Goal: Find specific page/section: Find specific page/section

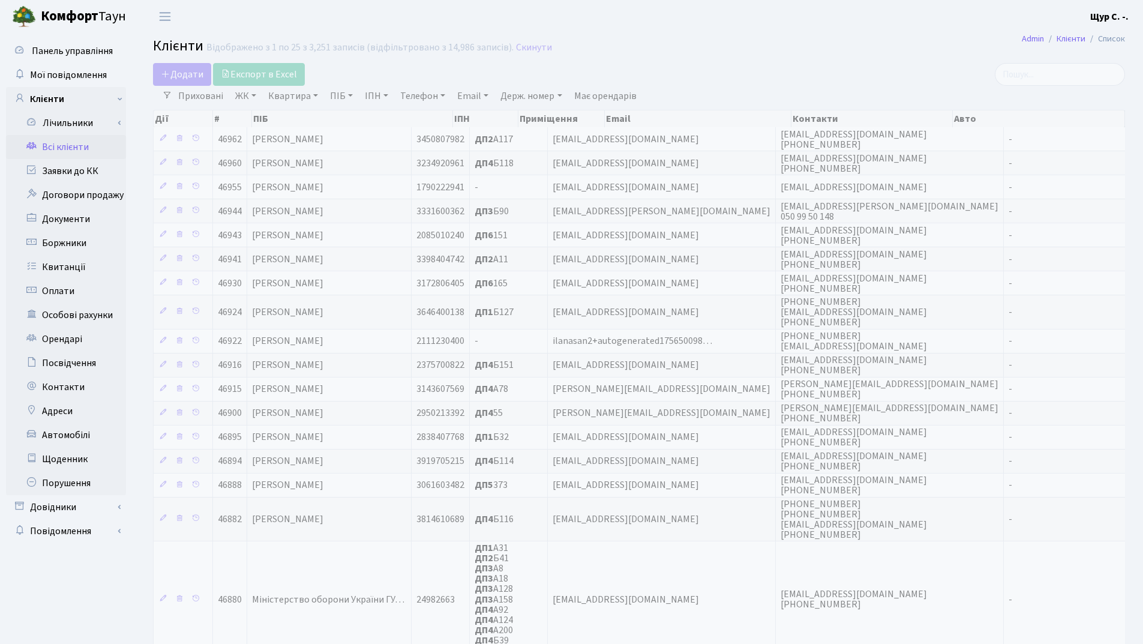
select select "25"
click at [74, 173] on link "Заявки до КК" at bounding box center [66, 171] width 120 height 24
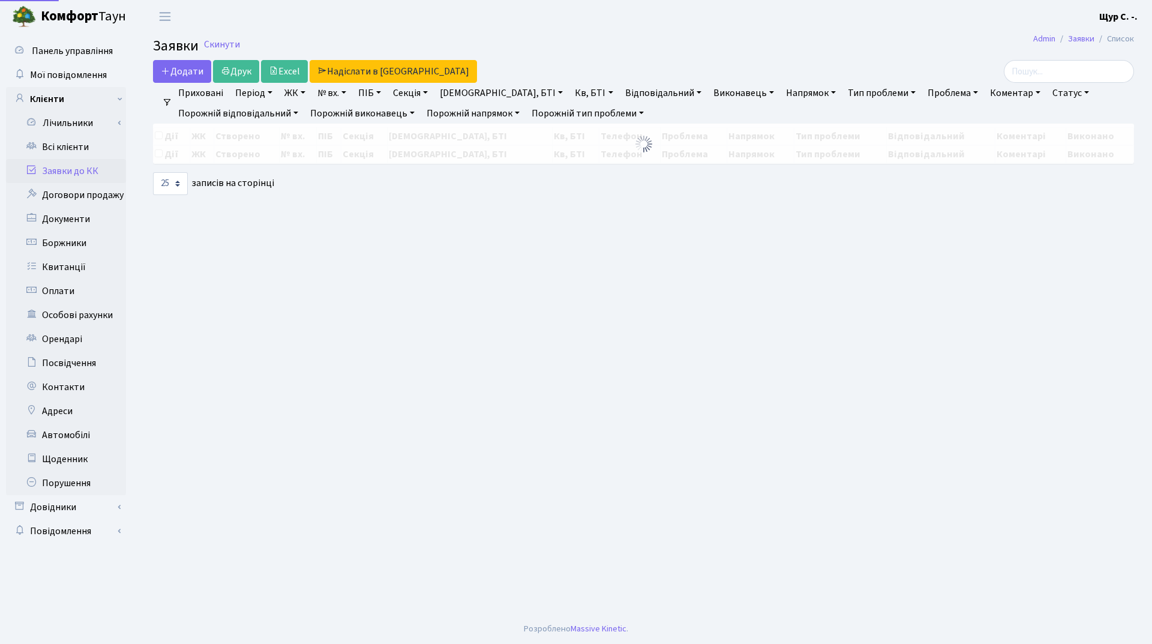
select select "25"
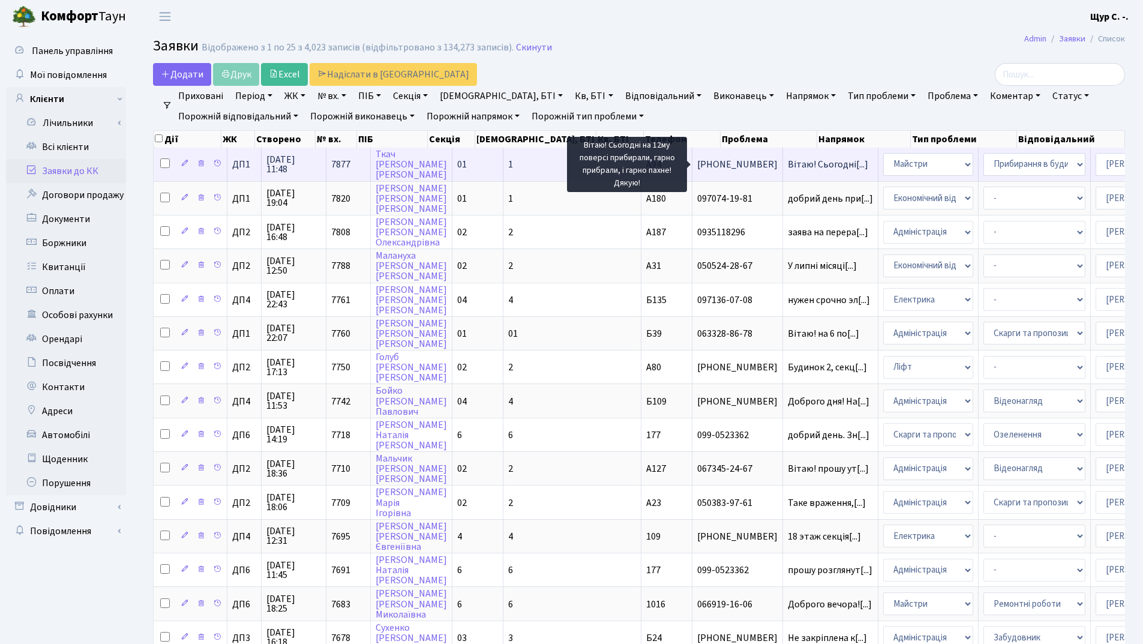
click at [788, 166] on span "Вітаю! Сьогодні[...]" at bounding box center [828, 164] width 80 height 13
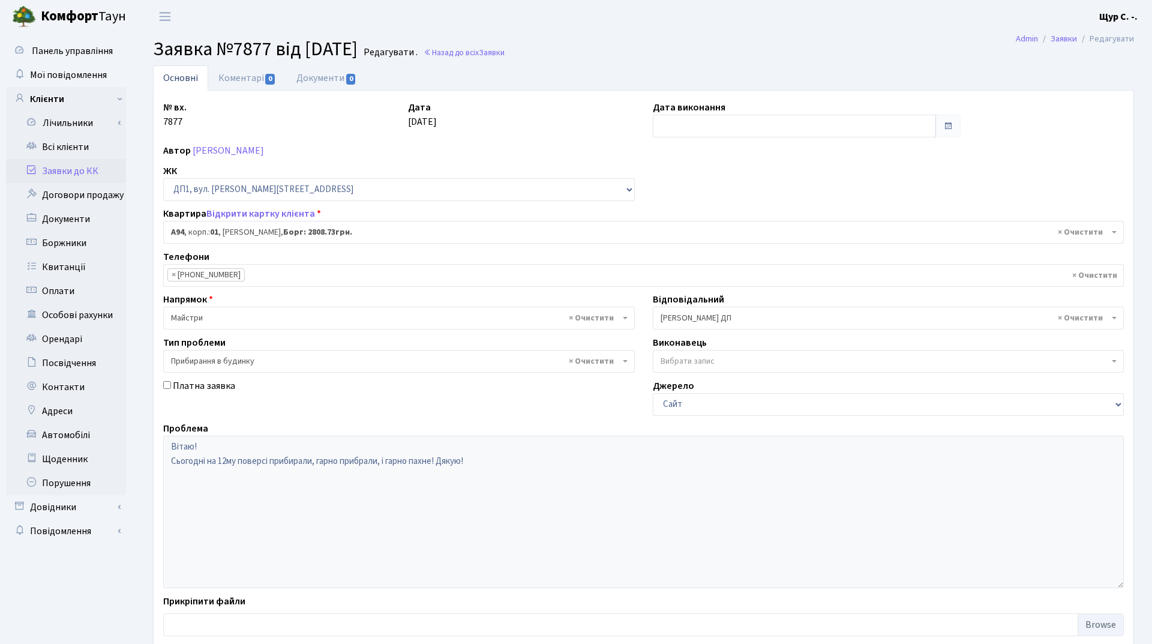
select select "29728"
select select "58"
click at [244, 154] on link "[PERSON_NAME]" at bounding box center [228, 150] width 71 height 13
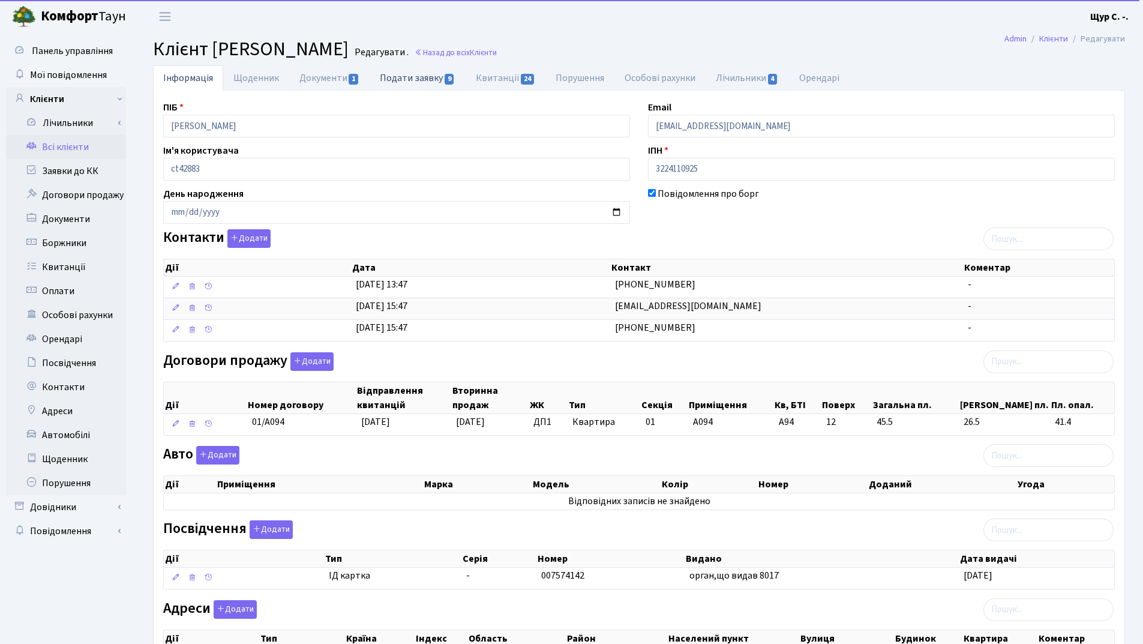
click at [435, 73] on link "Подати заявку 9" at bounding box center [417, 77] width 95 height 25
select select "25"
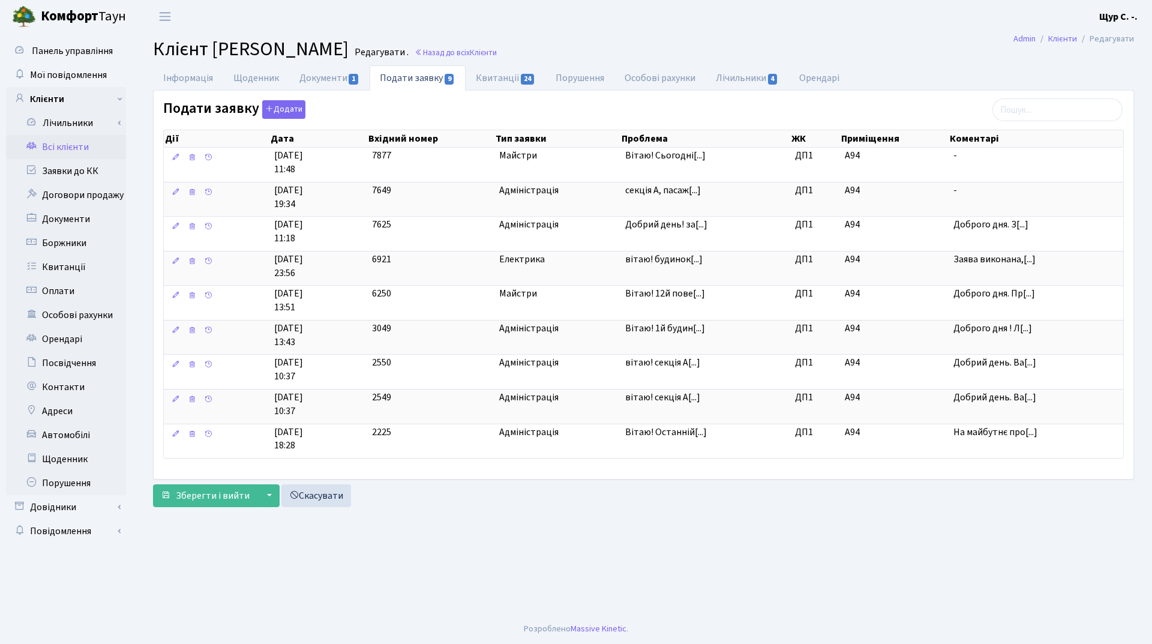
click at [86, 145] on link "Всі клієнти" at bounding box center [66, 147] width 120 height 24
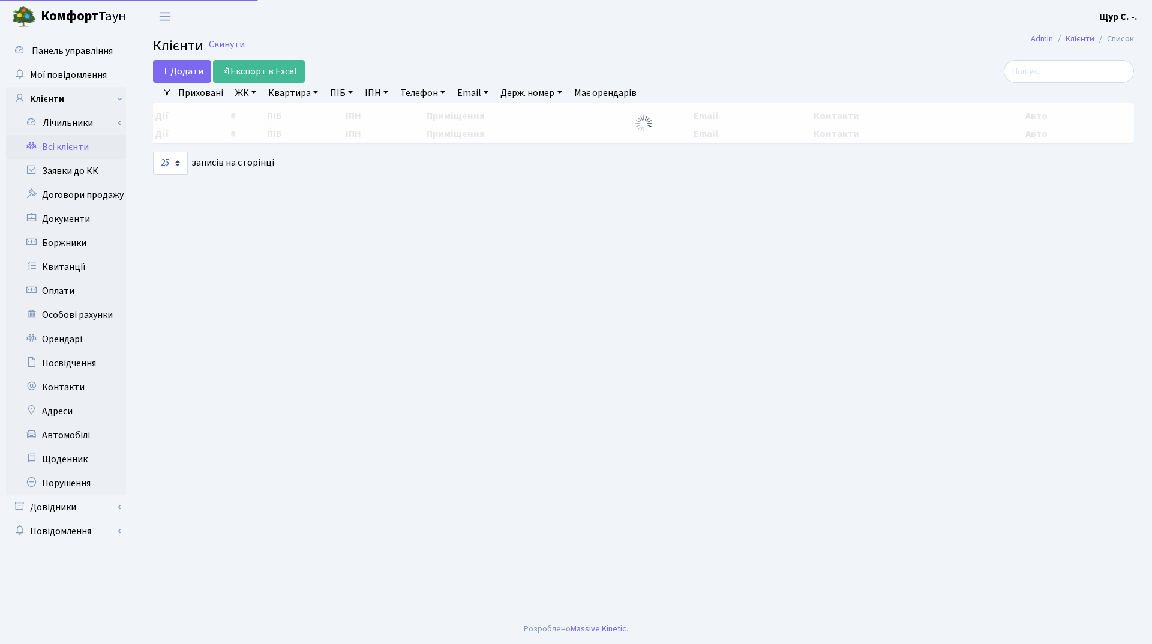
select select "25"
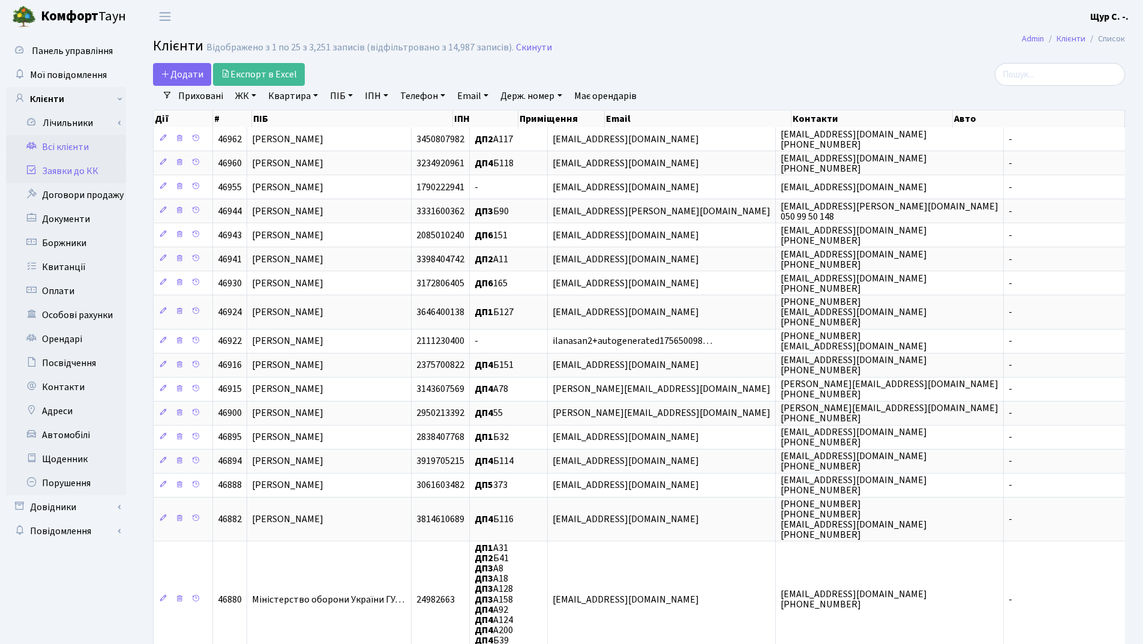
click at [58, 175] on link "Заявки до КК" at bounding box center [66, 171] width 120 height 24
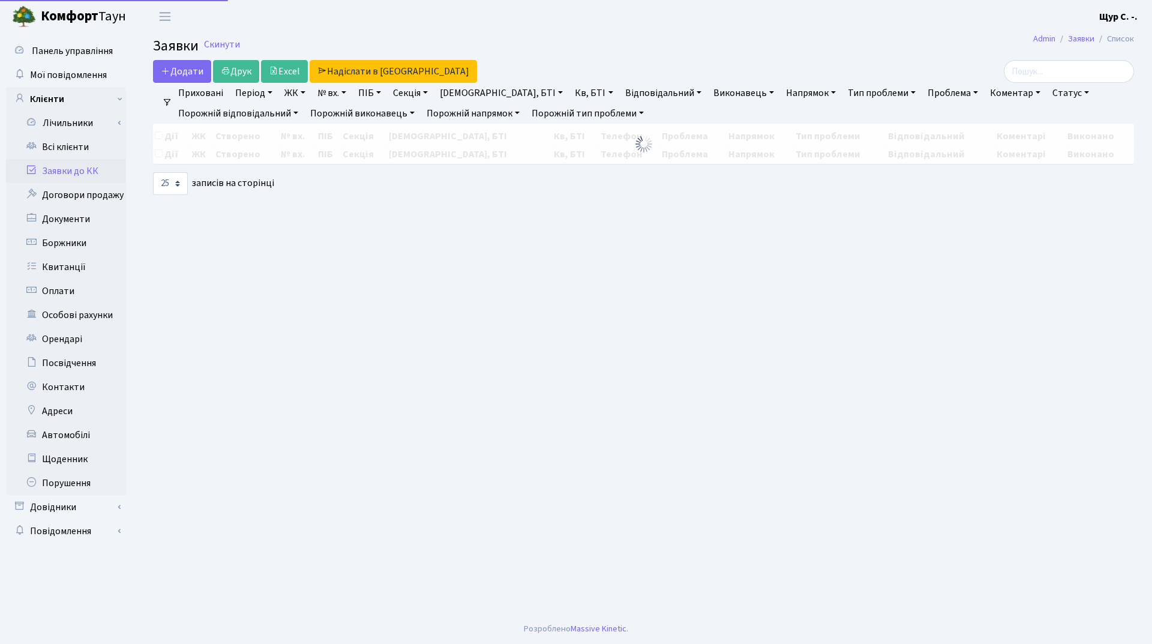
select select "25"
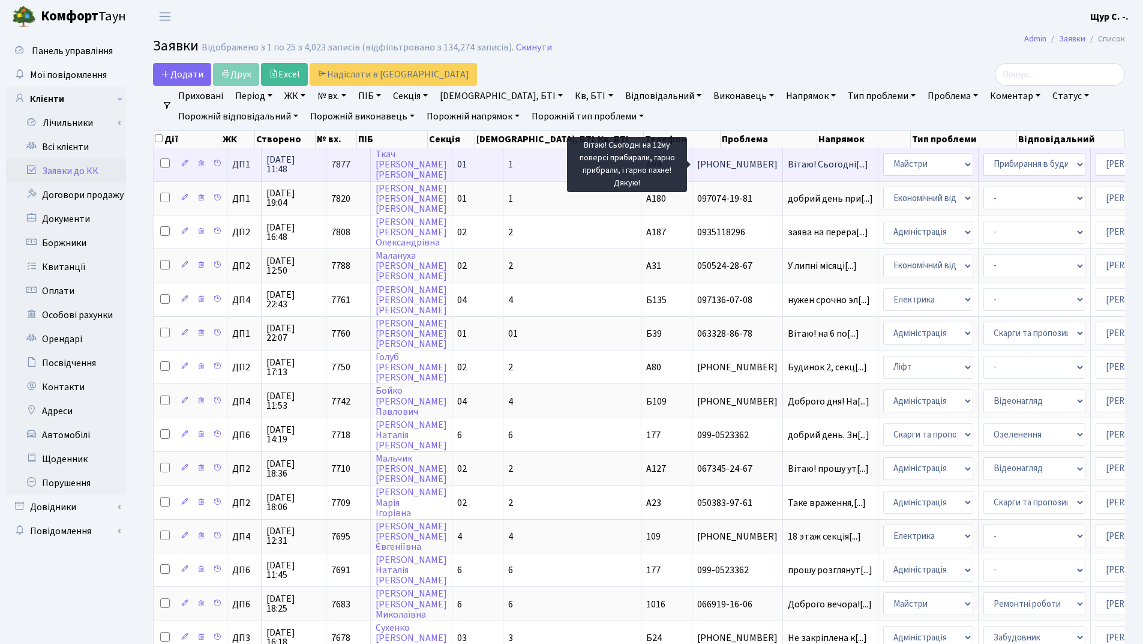
click at [788, 166] on span "Вітаю! Сьогодні[...]" at bounding box center [828, 164] width 80 height 13
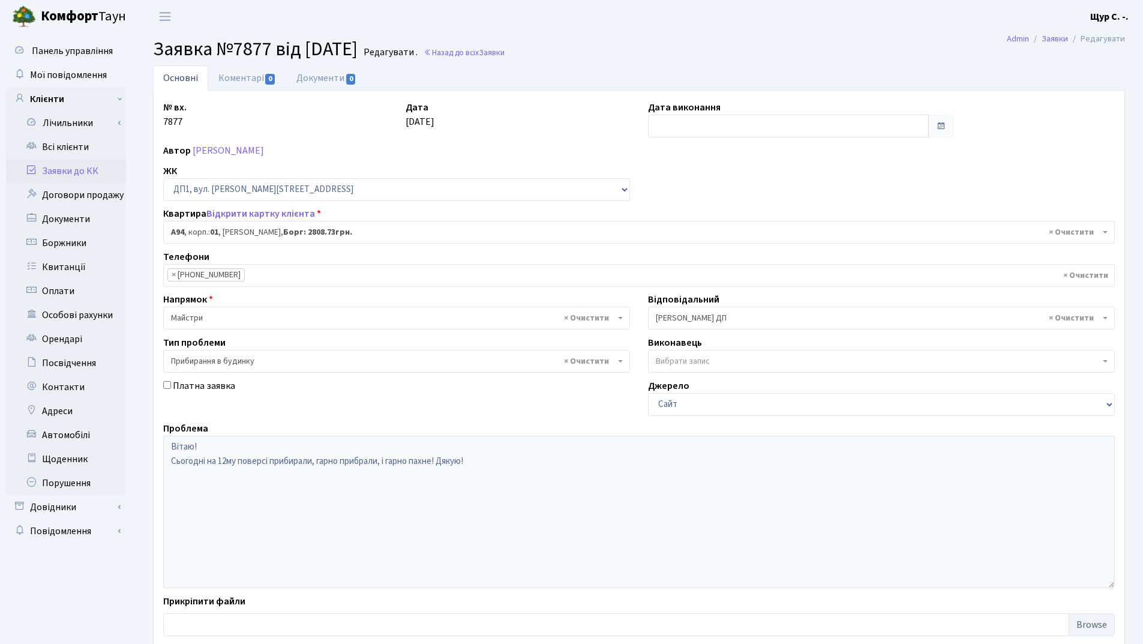
select select "29728"
select select "58"
click at [82, 145] on link "Всі клієнти" at bounding box center [66, 147] width 120 height 24
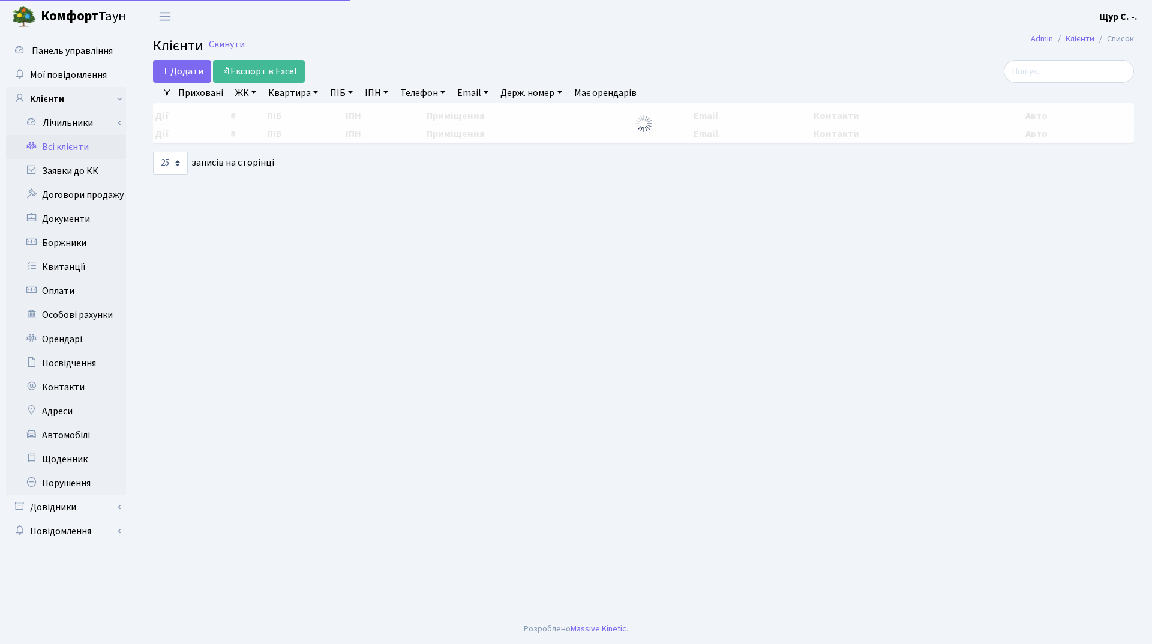
select select "25"
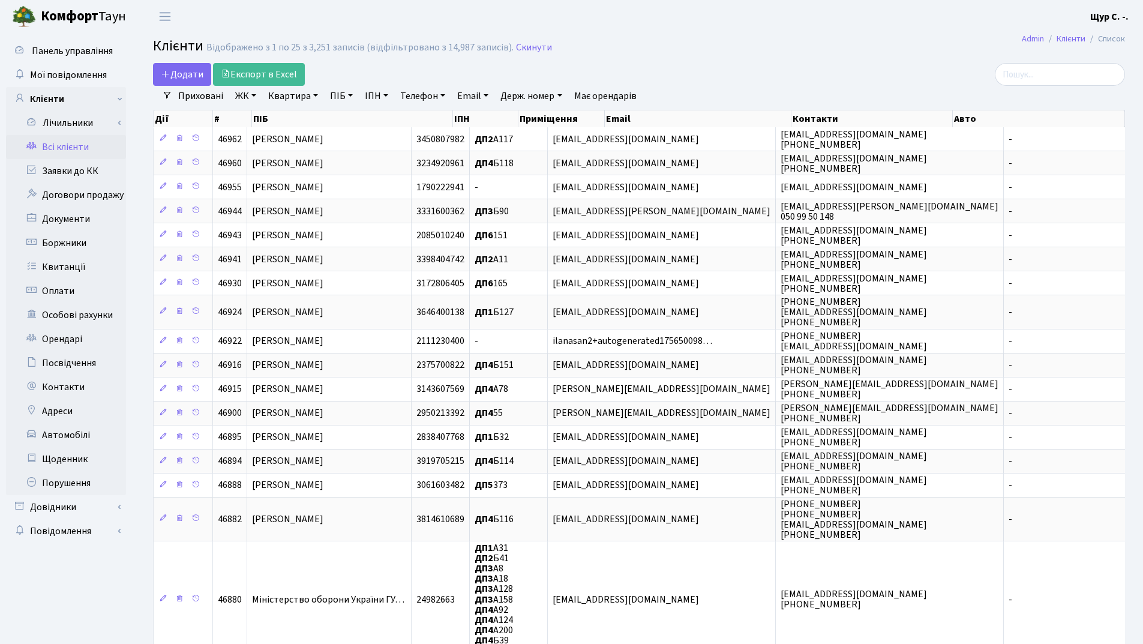
click at [309, 105] on link "Квартира" at bounding box center [292, 96] width 59 height 20
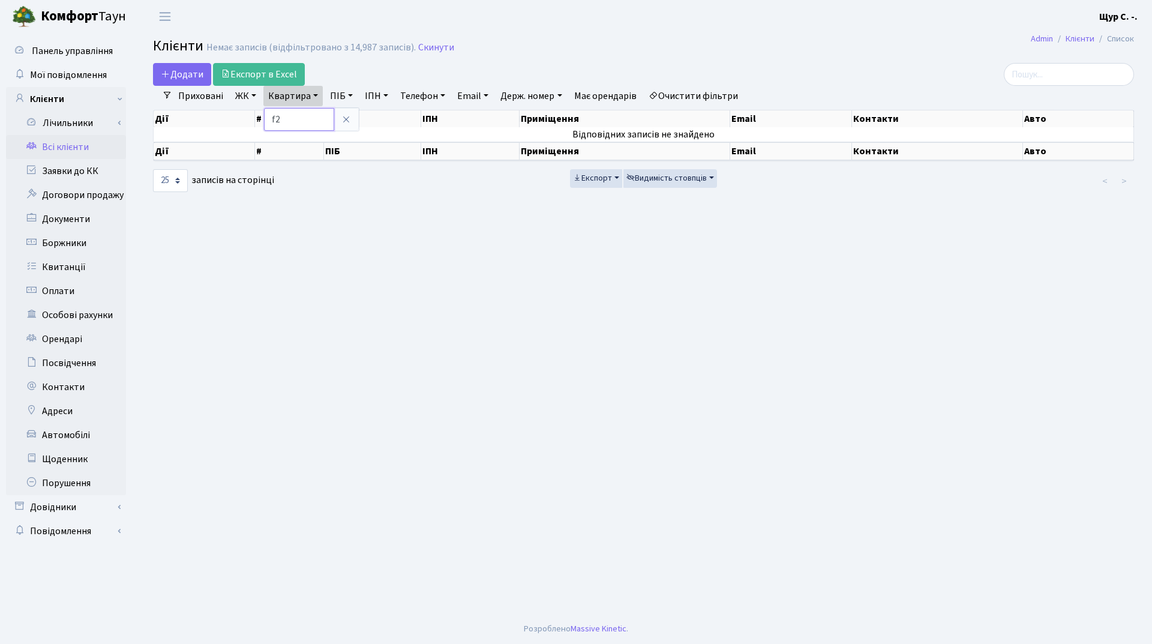
type input "f"
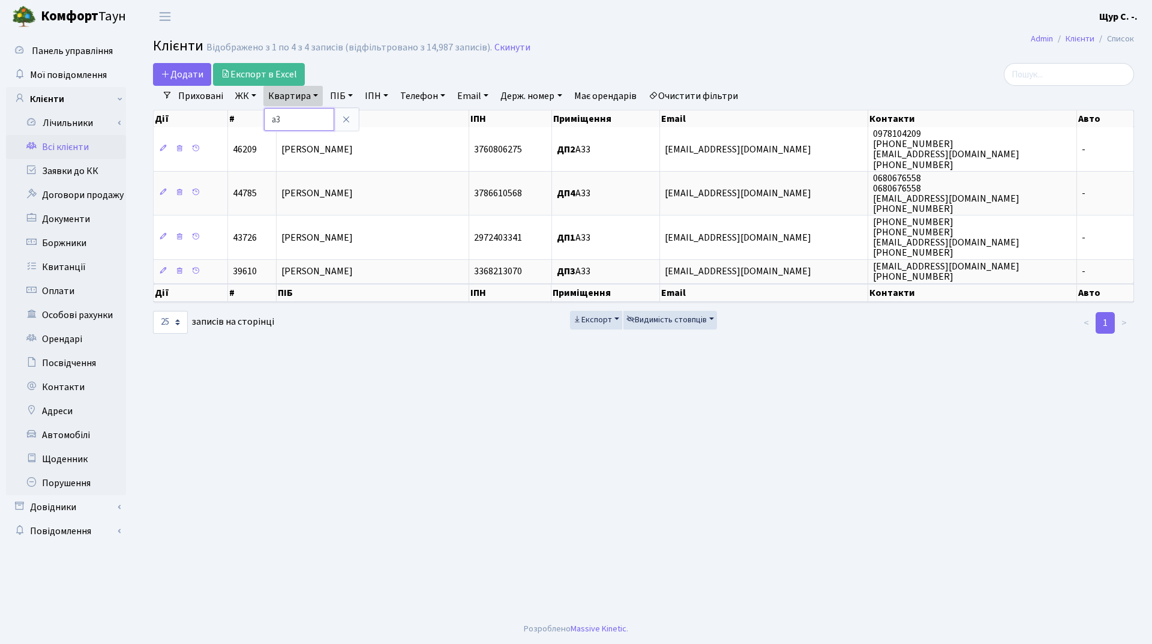
type input "а33"
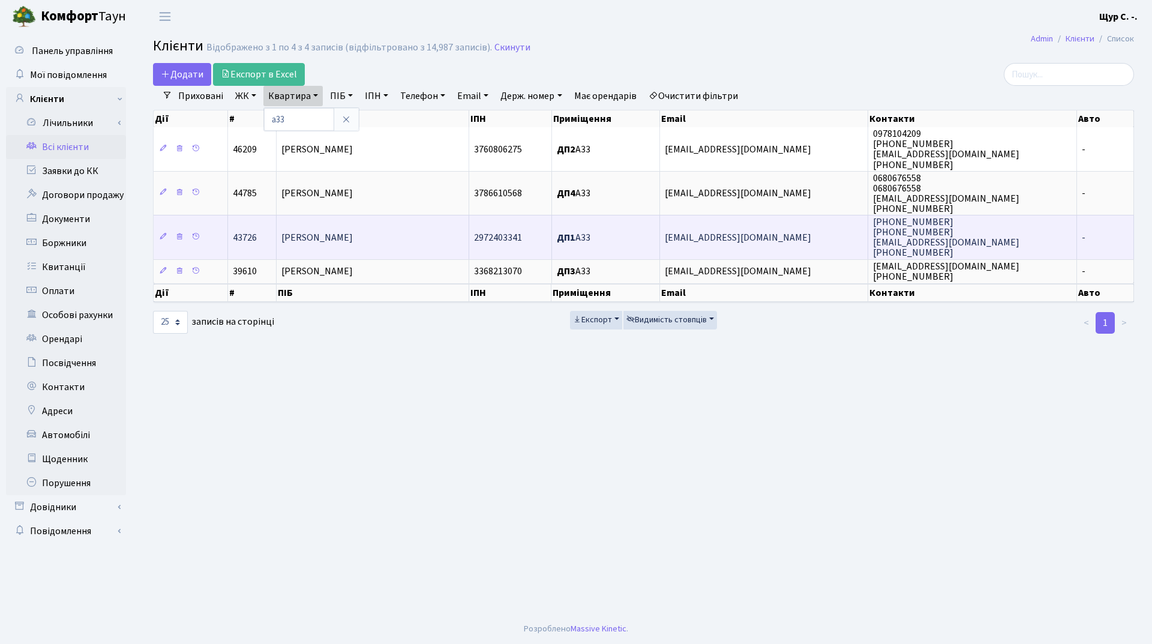
click at [391, 247] on td "Савчук Олена Євгеніївна" at bounding box center [373, 237] width 193 height 44
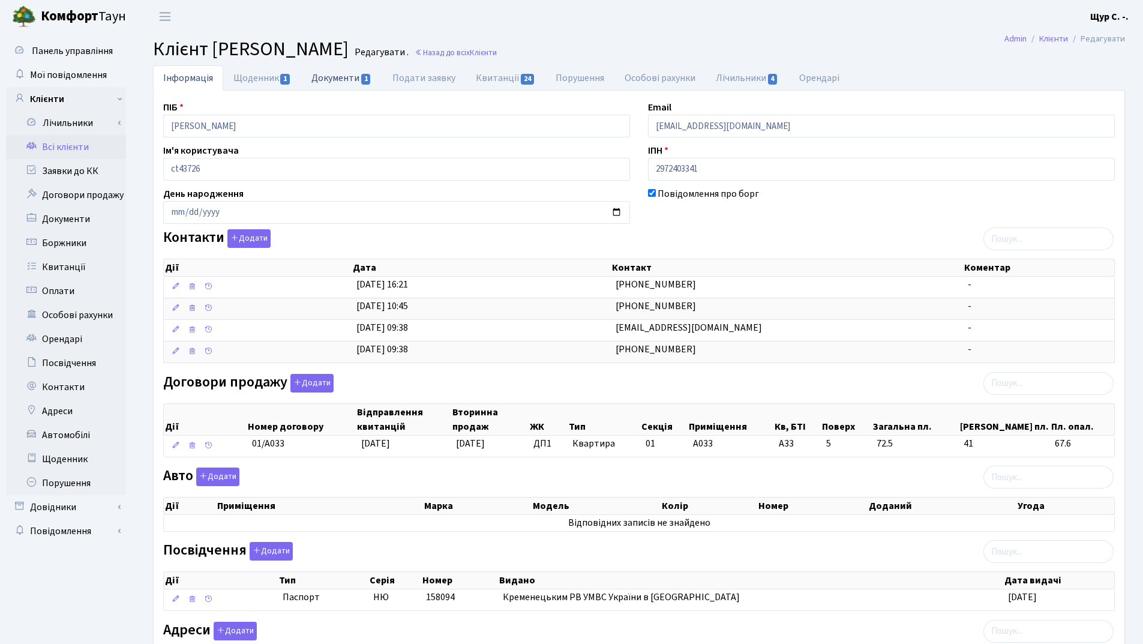
click at [334, 80] on link "Документи 1" at bounding box center [341, 77] width 80 height 25
select select "25"
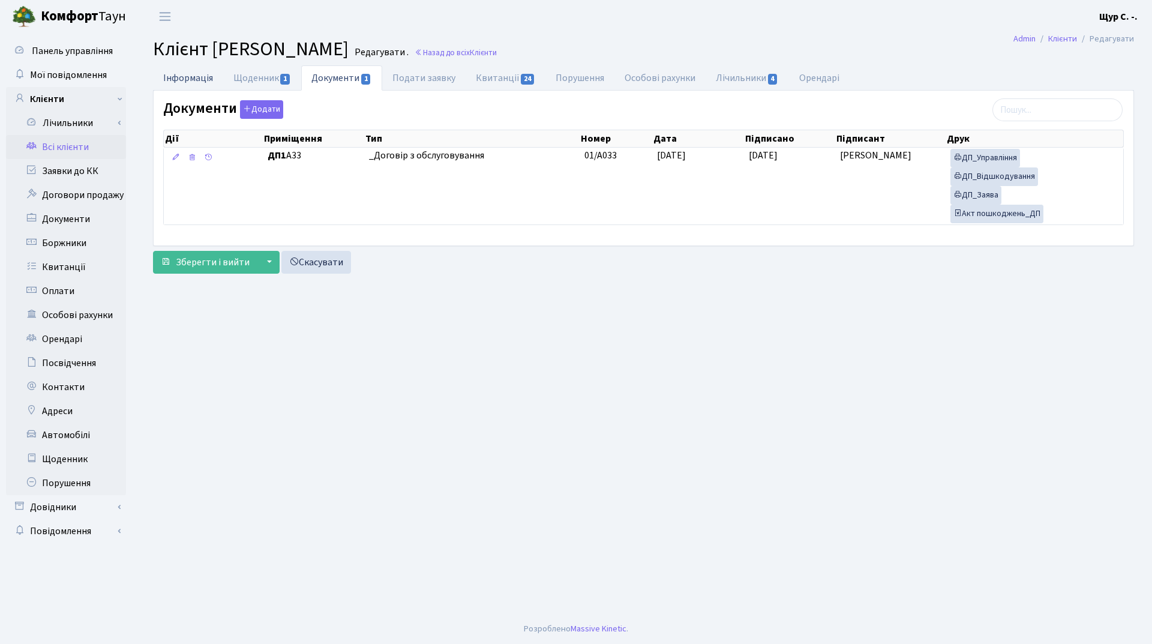
click at [199, 74] on link "Інформація" at bounding box center [188, 77] width 70 height 25
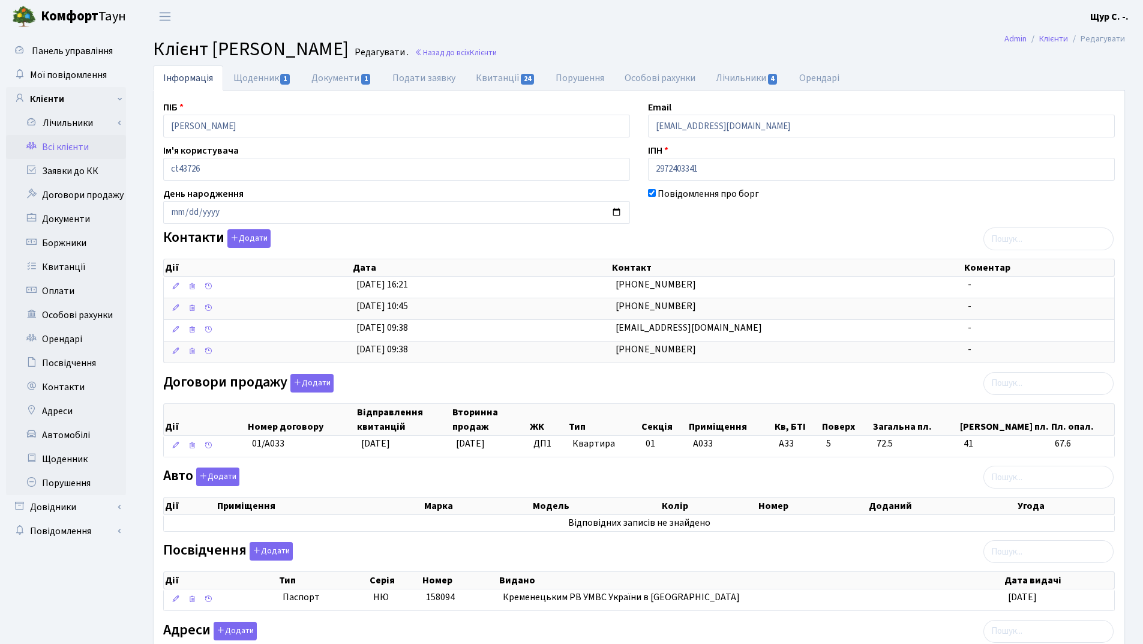
click at [60, 147] on link "Всі клієнти" at bounding box center [66, 147] width 120 height 24
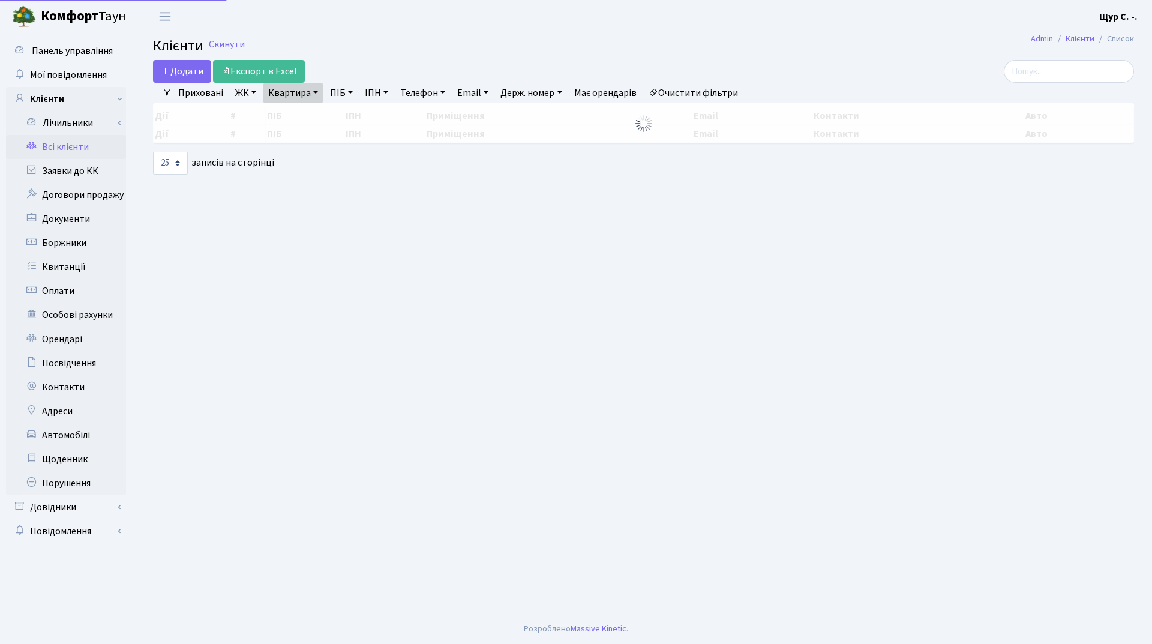
select select "25"
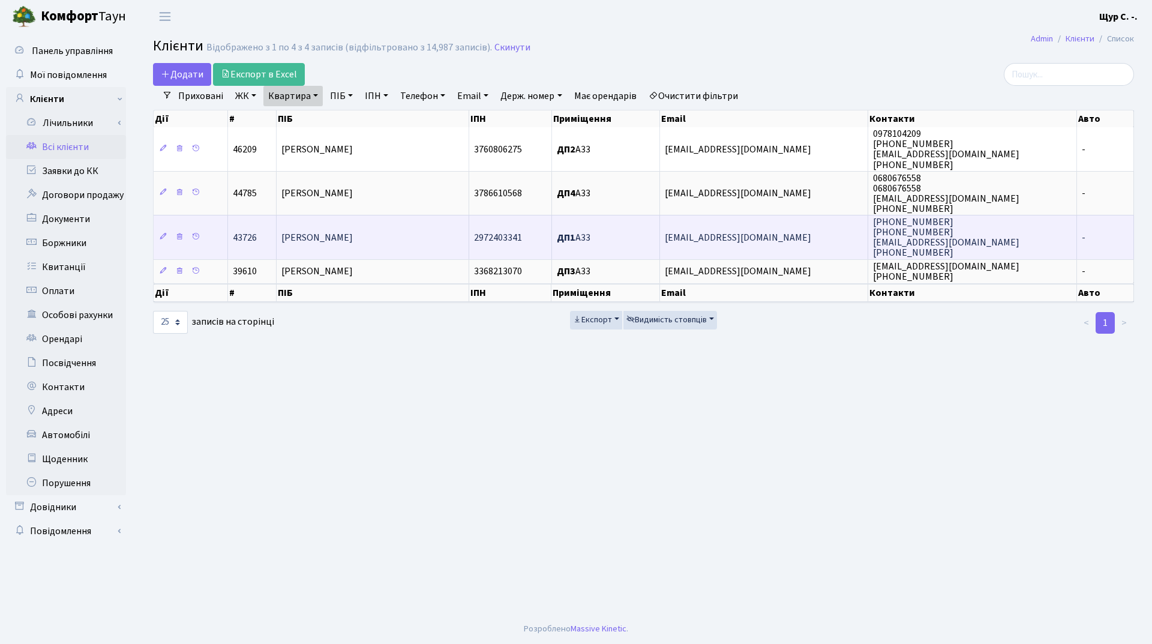
click at [350, 239] on span "Савчук Олена Євгеніївна" at bounding box center [316, 237] width 71 height 13
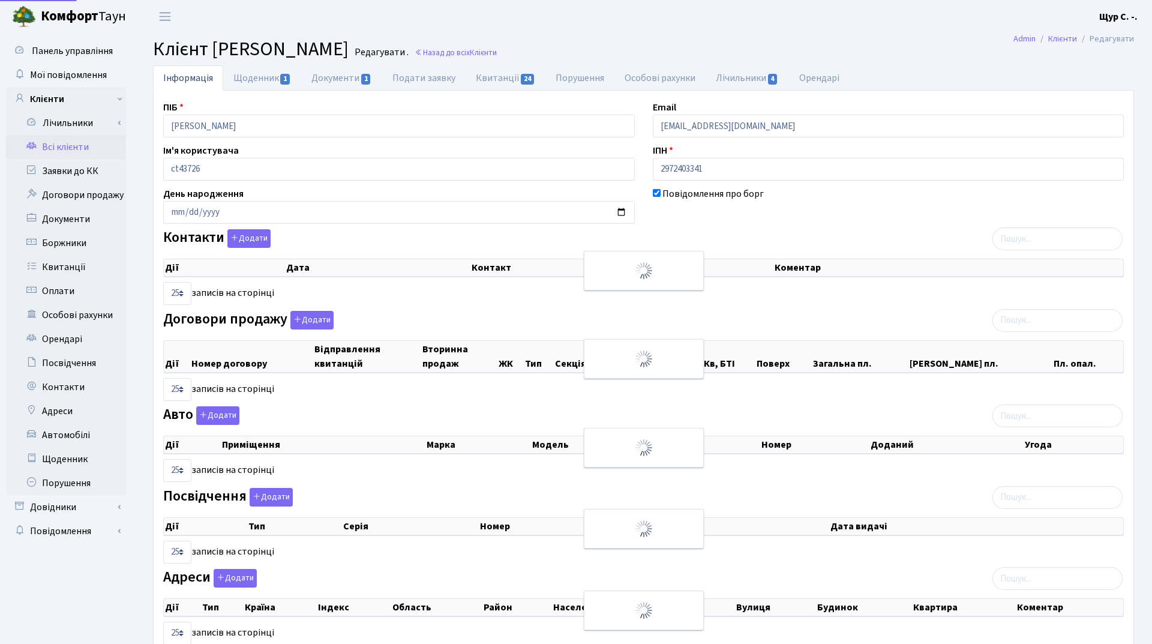
select select "25"
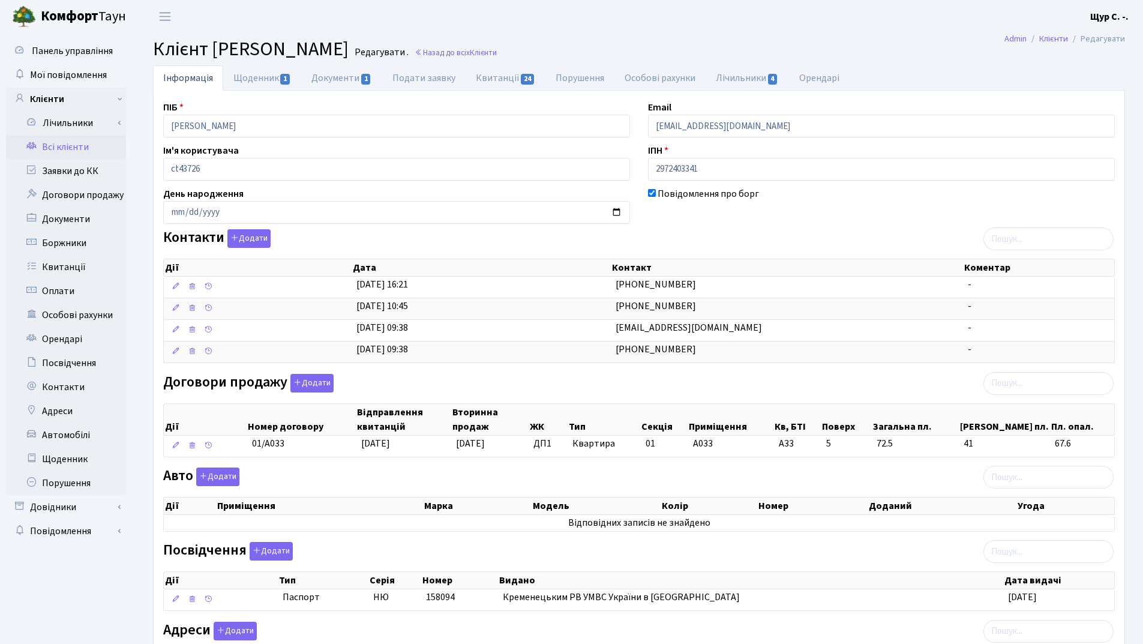
click at [82, 149] on link "Всі клієнти" at bounding box center [66, 147] width 120 height 24
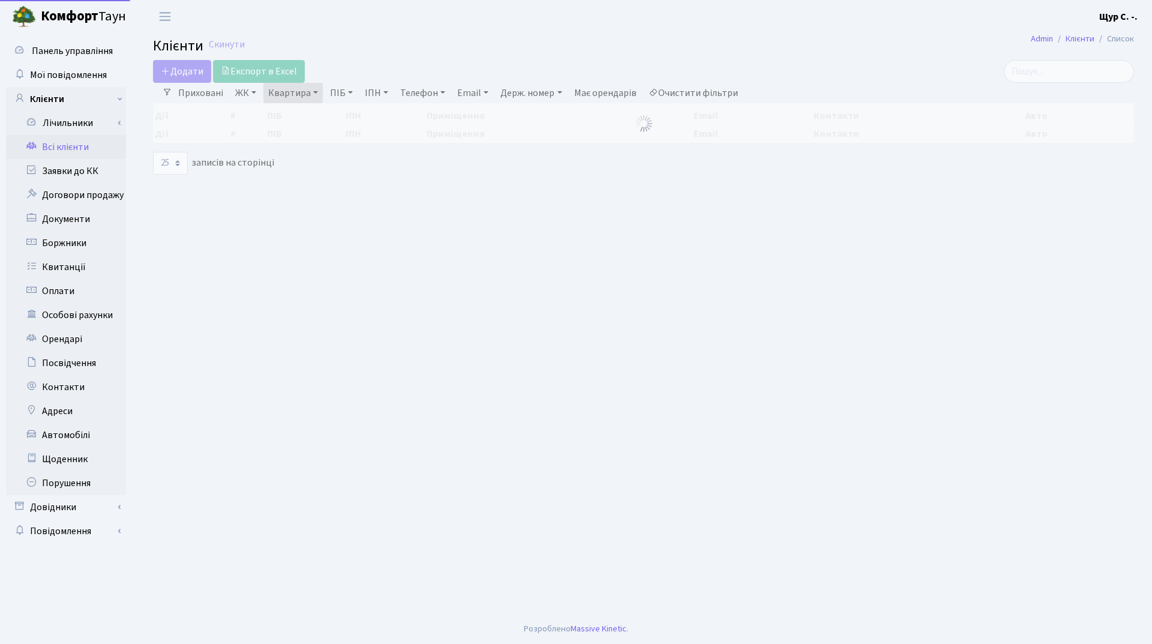
select select "25"
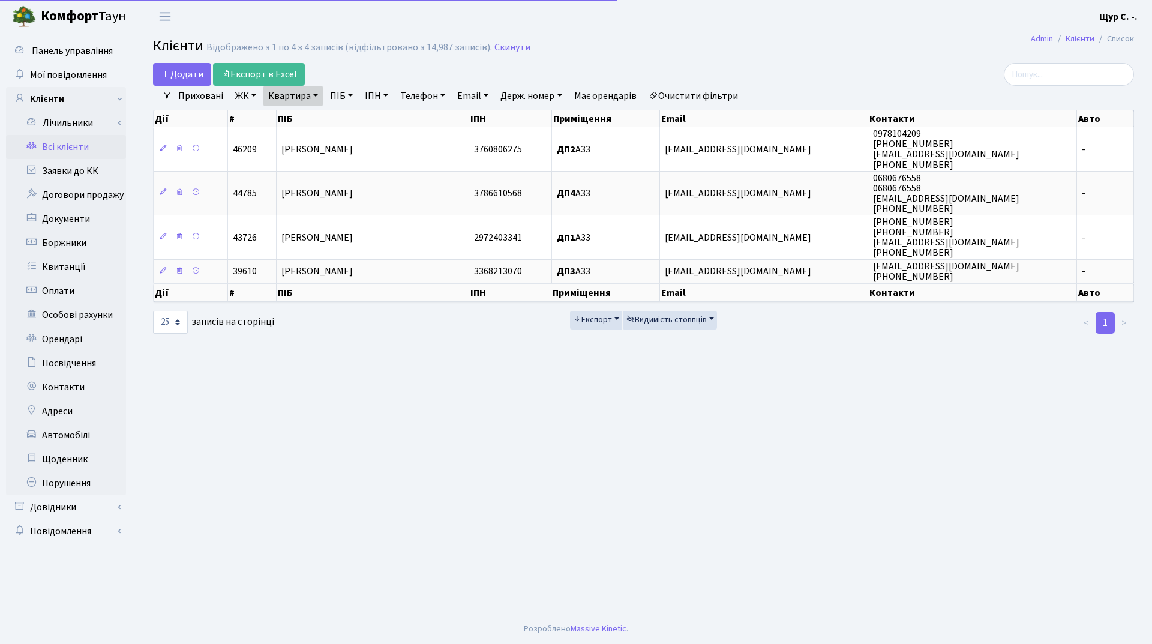
click at [316, 98] on link "Квартира" at bounding box center [292, 96] width 59 height 20
click at [307, 118] on input "а33" at bounding box center [299, 119] width 70 height 23
type input "а"
type input "289"
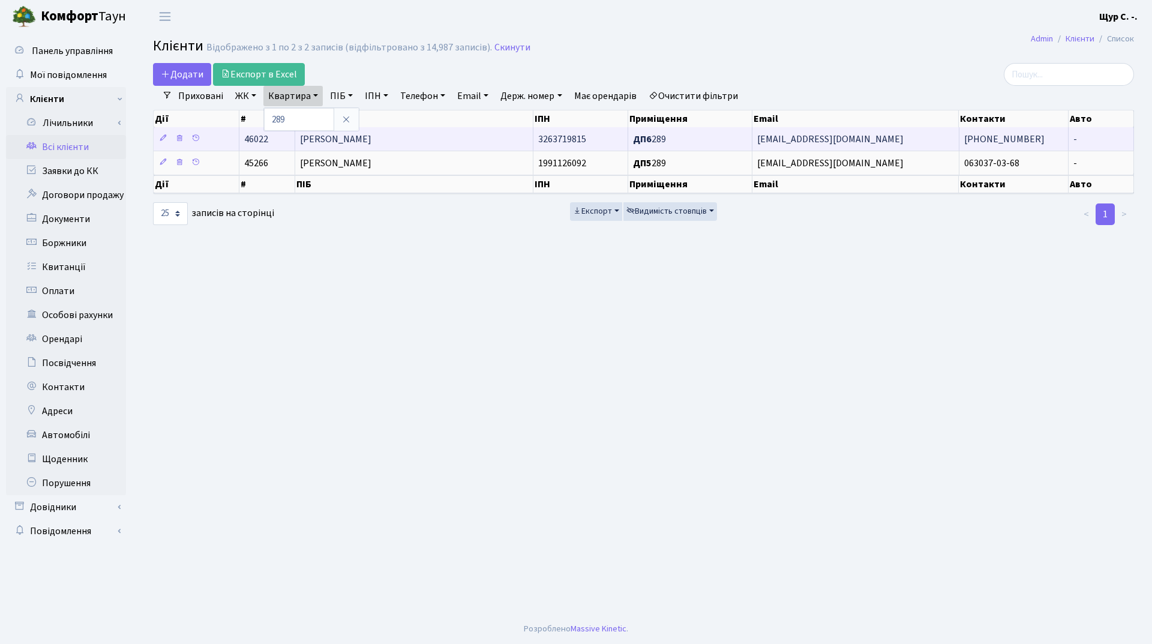
click at [371, 136] on span "[PERSON_NAME]" at bounding box center [335, 139] width 71 height 13
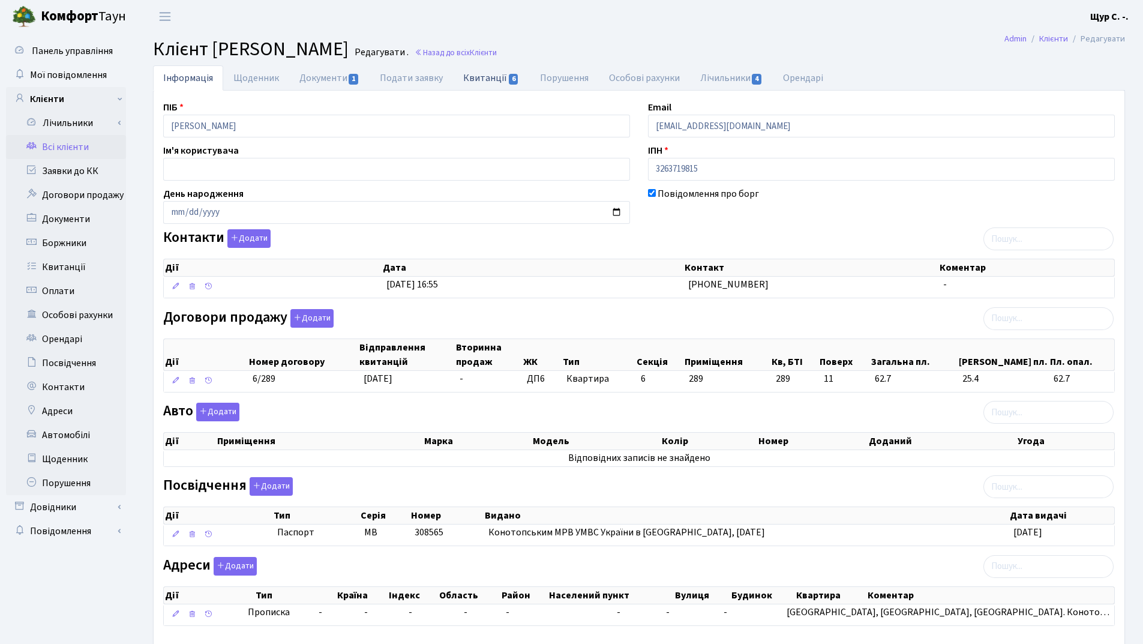
click at [491, 79] on link "Квитанції 6" at bounding box center [491, 77] width 76 height 25
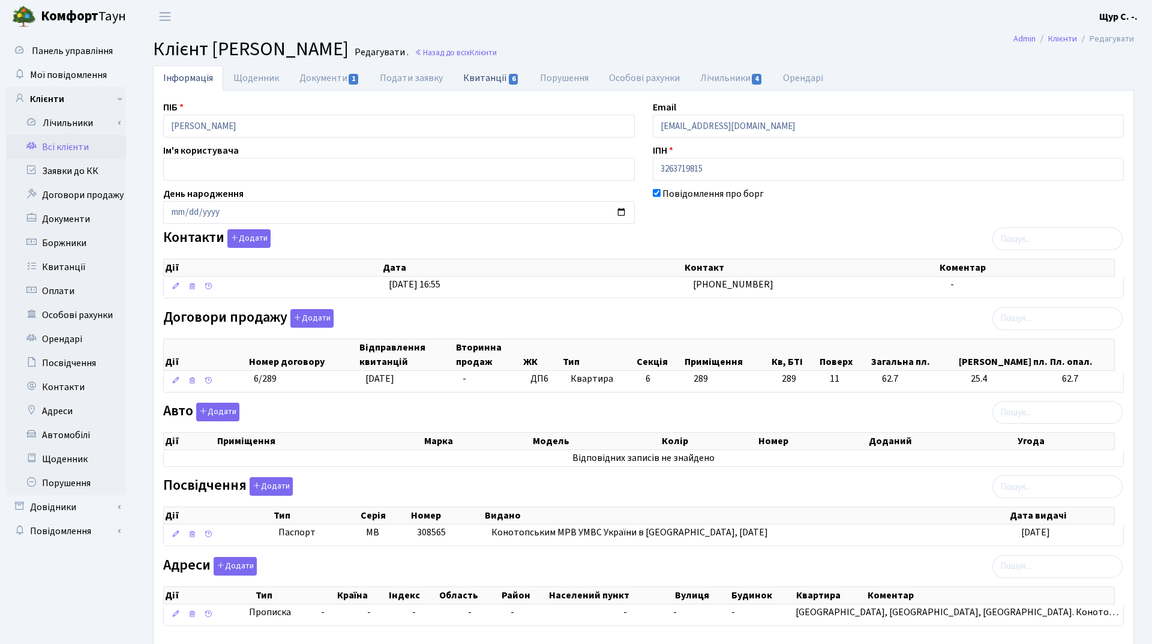
select select "25"
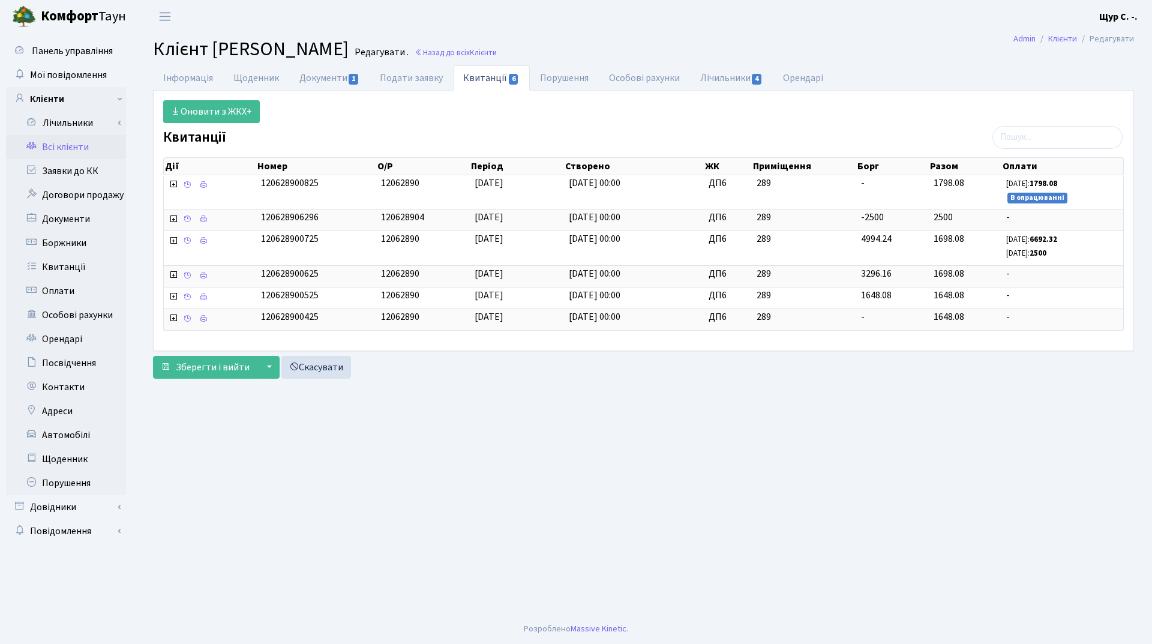
click at [72, 142] on link "Всі клієнти" at bounding box center [66, 147] width 120 height 24
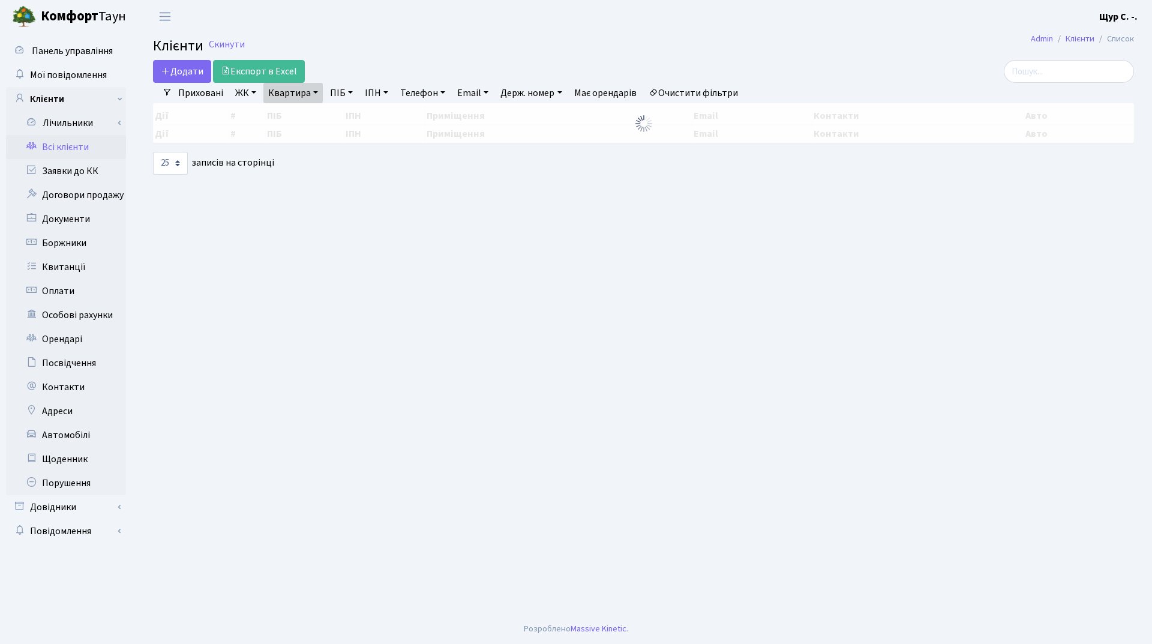
select select "25"
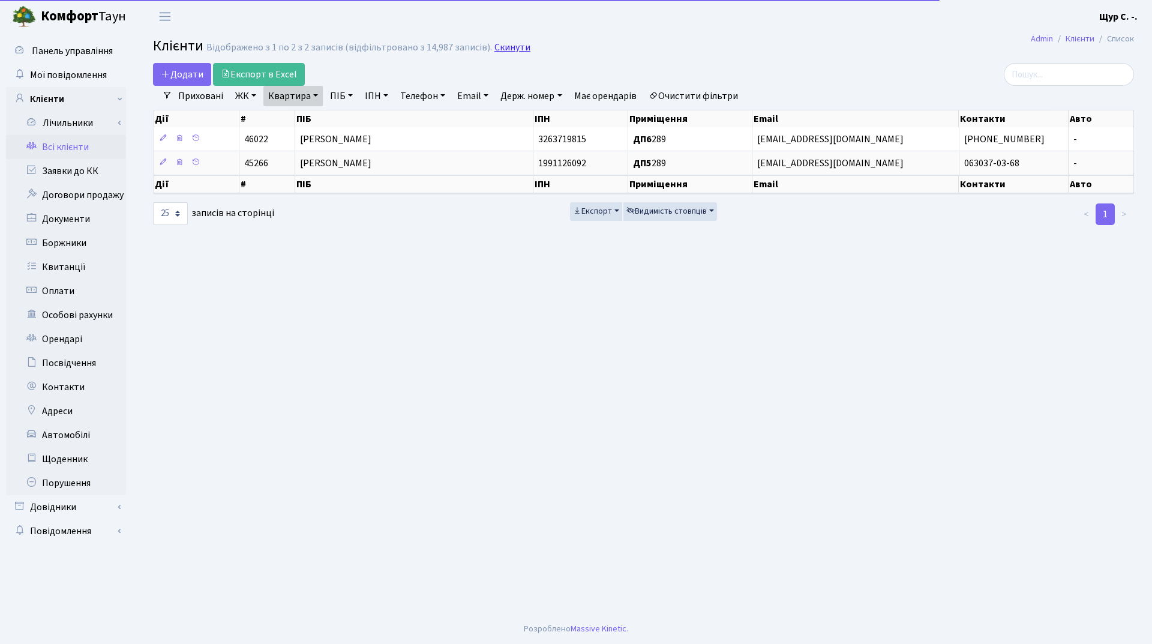
click at [502, 50] on link "Скинути" at bounding box center [512, 47] width 36 height 11
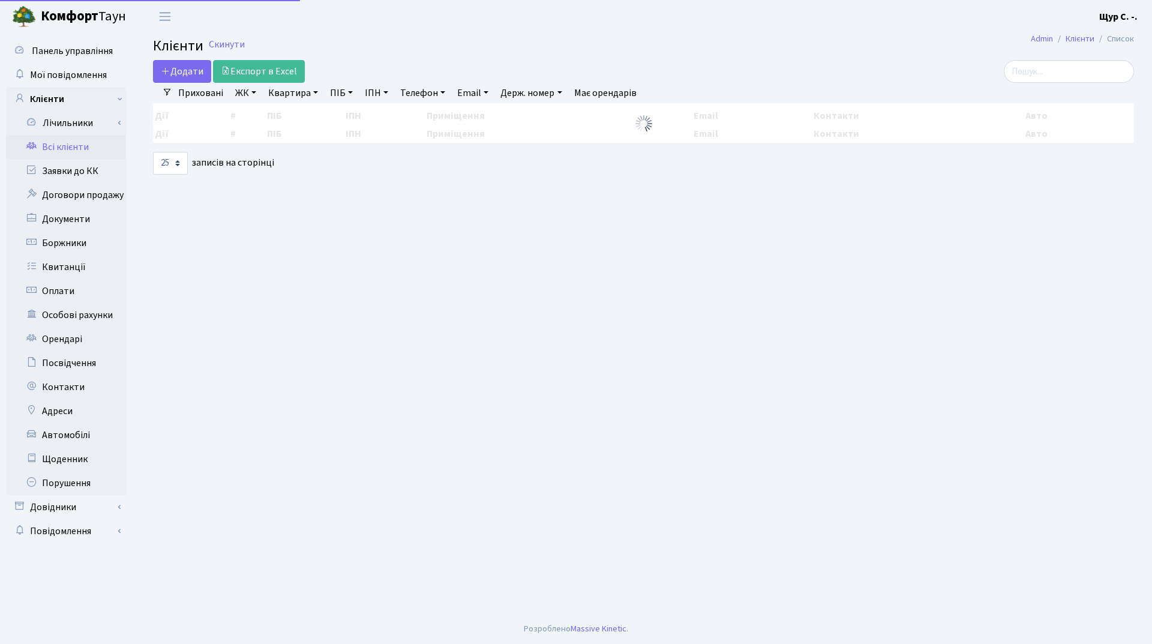
select select "25"
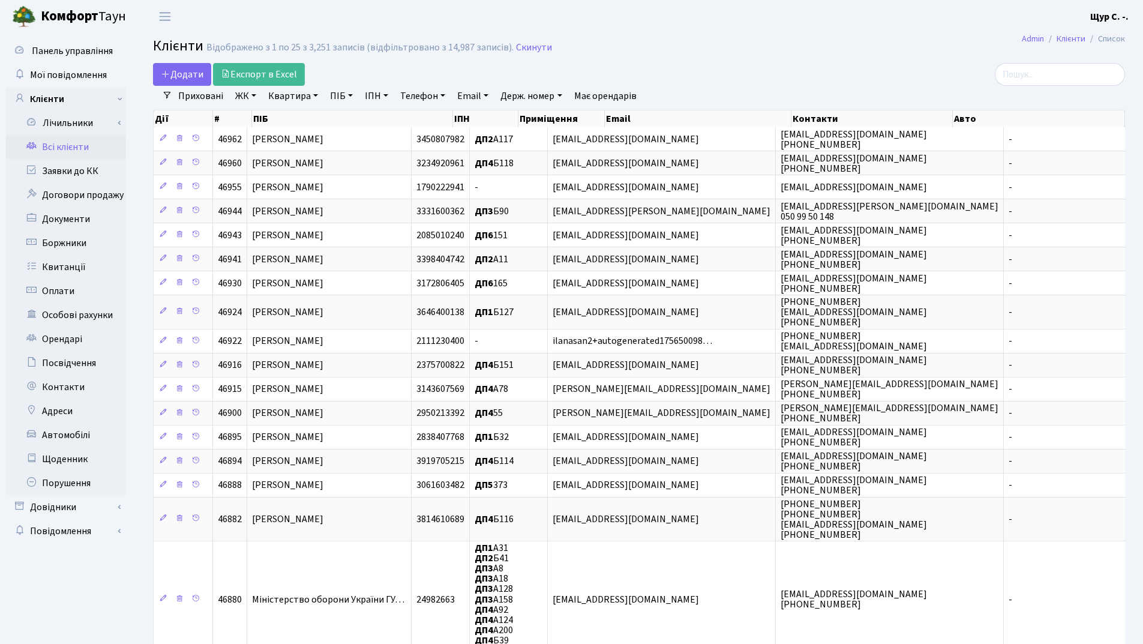
click at [299, 104] on link "Квартира" at bounding box center [292, 96] width 59 height 20
type input "316"
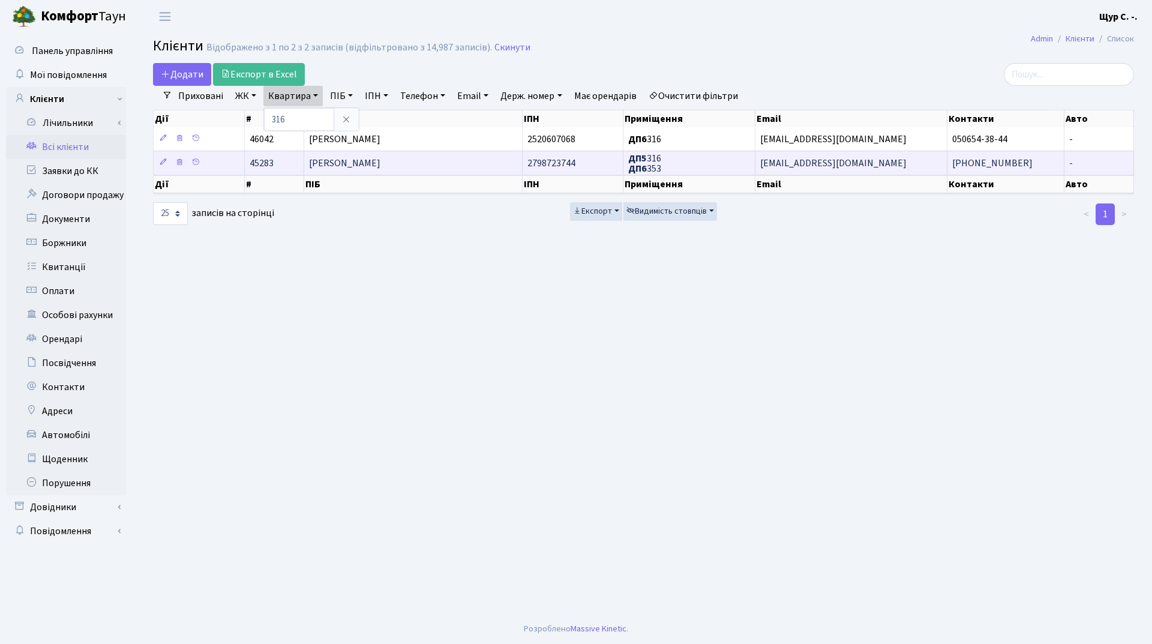
click at [380, 153] on td "[PERSON_NAME]" at bounding box center [413, 163] width 218 height 24
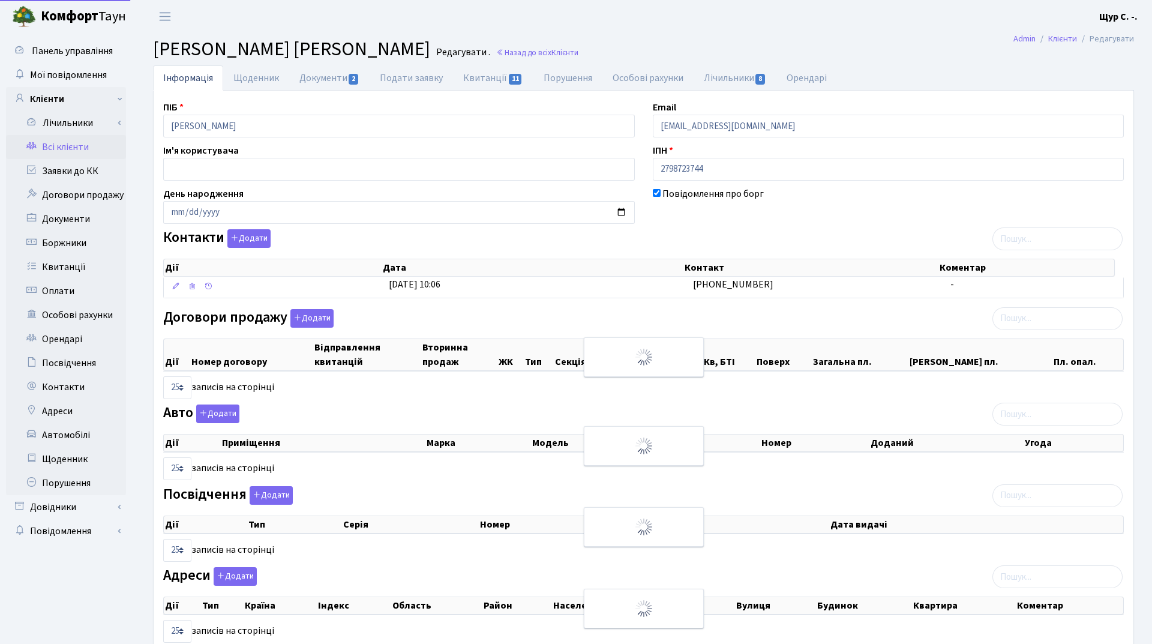
select select "25"
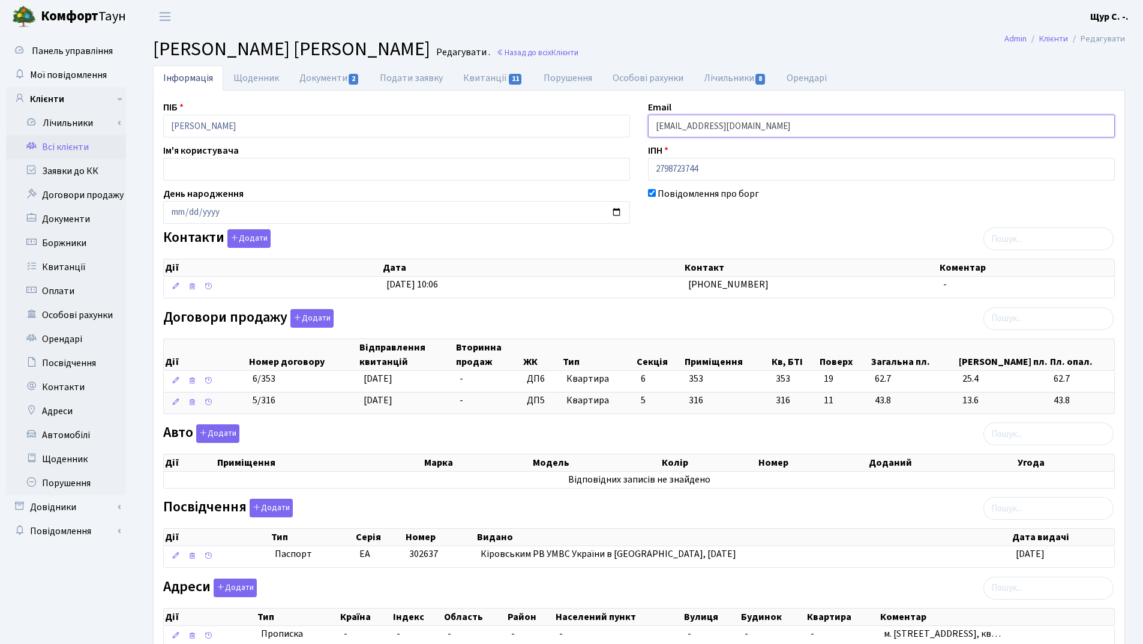
drag, startPoint x: 785, startPoint y: 129, endPoint x: 632, endPoint y: 125, distance: 153.0
click at [632, 125] on div "ПІБ [PERSON_NAME] Email [EMAIL_ADDRESS][DOMAIN_NAME] Ім'я користувача ІПН 27987…" at bounding box center [639, 378] width 970 height 557
